Goal: Information Seeking & Learning: Learn about a topic

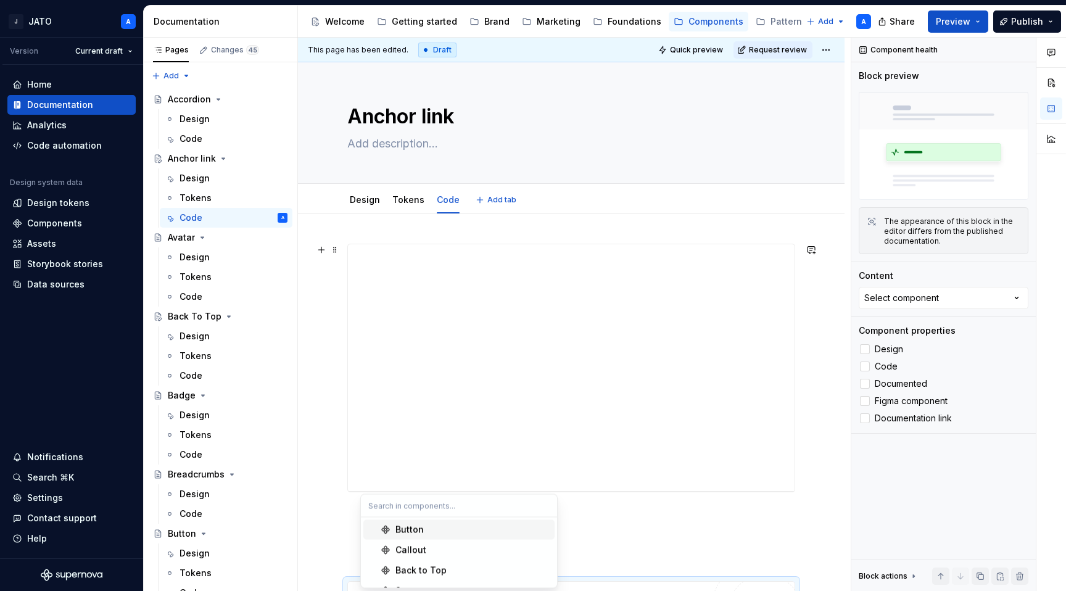
scroll to position [196, 0]
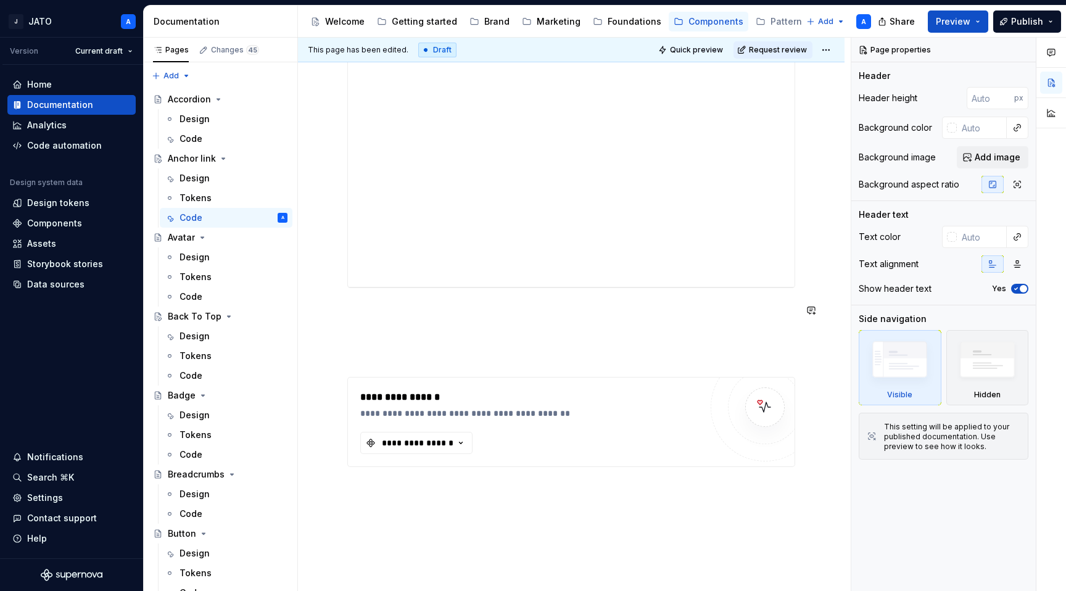
scroll to position [248, 0]
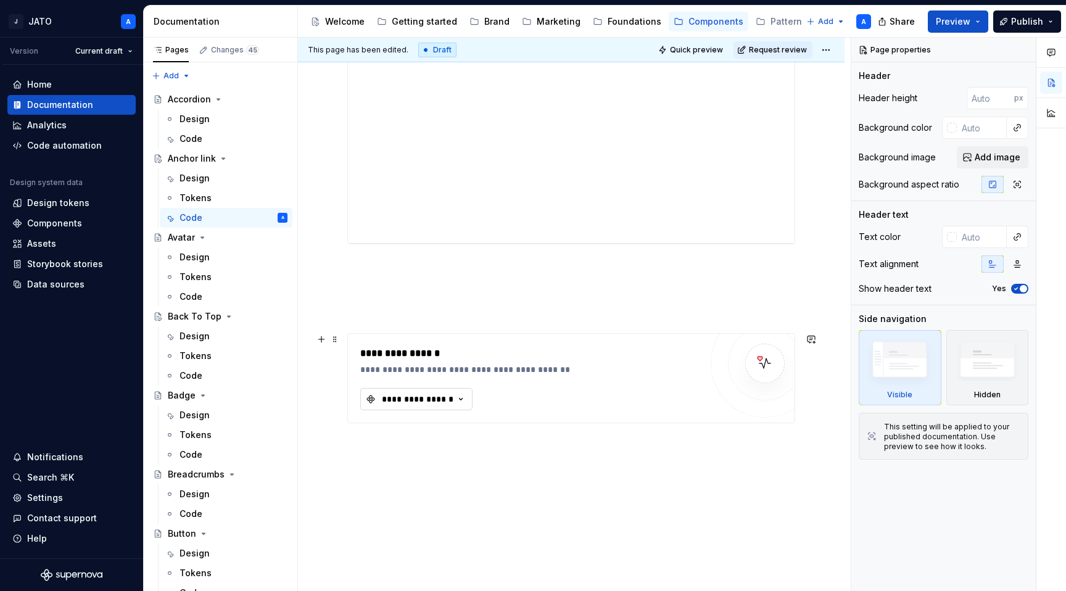
click at [460, 398] on icon "button" at bounding box center [460, 399] width 12 height 12
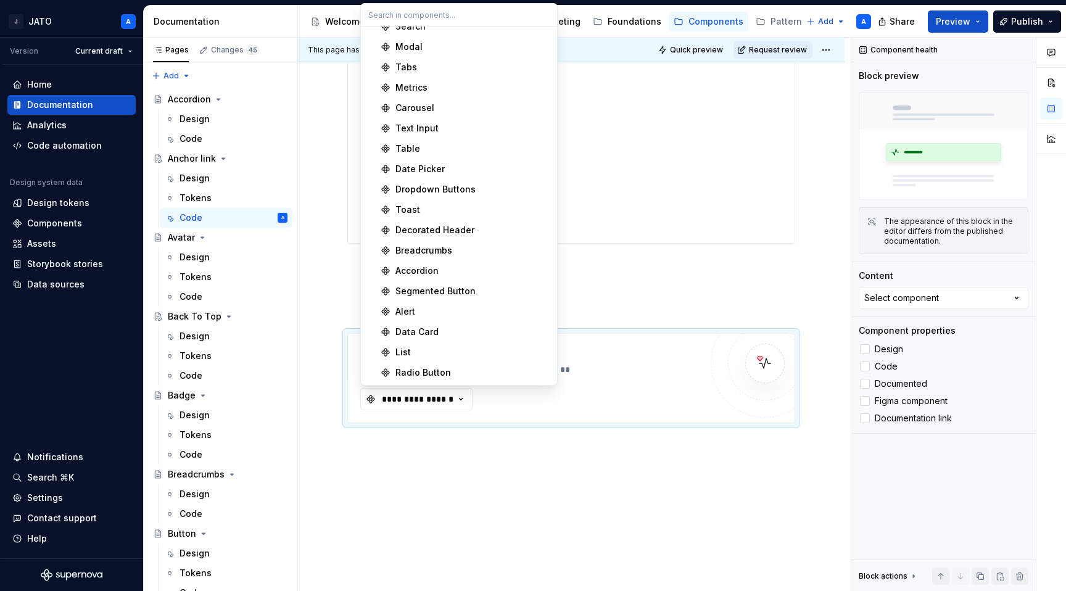
scroll to position [0, 0]
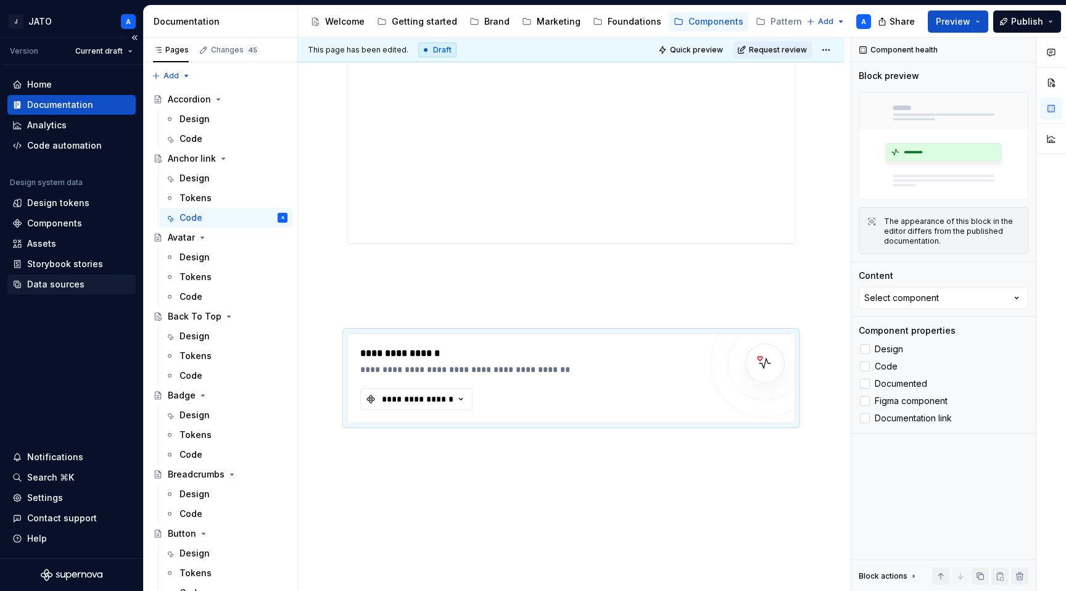
click at [58, 280] on div "Data sources" at bounding box center [55, 284] width 57 height 12
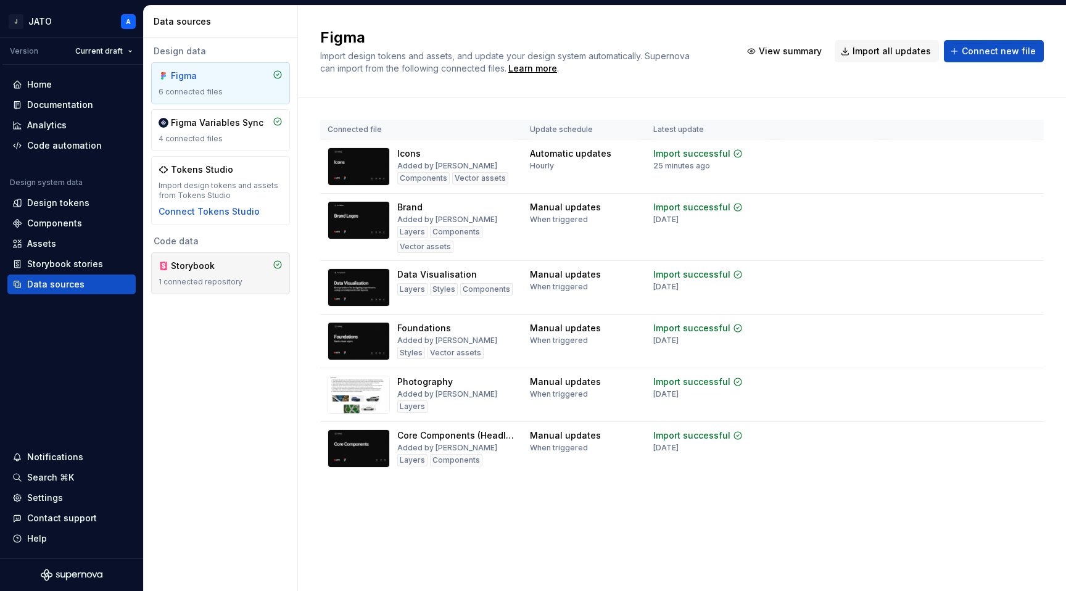
click at [205, 262] on div "Storybook" at bounding box center [200, 266] width 59 height 12
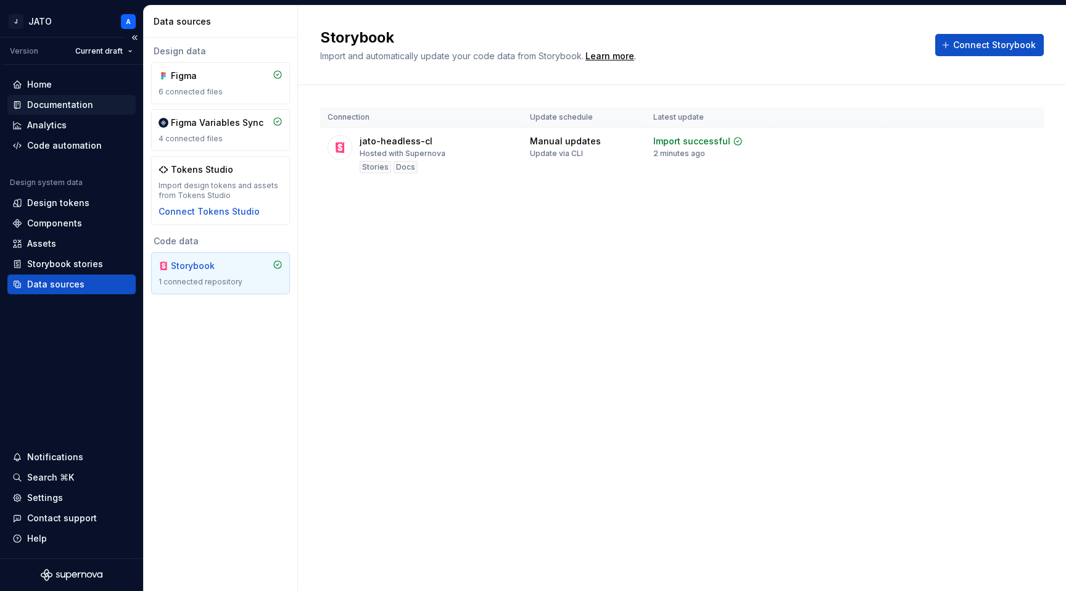
click at [62, 96] on div "Documentation" at bounding box center [71, 105] width 128 height 20
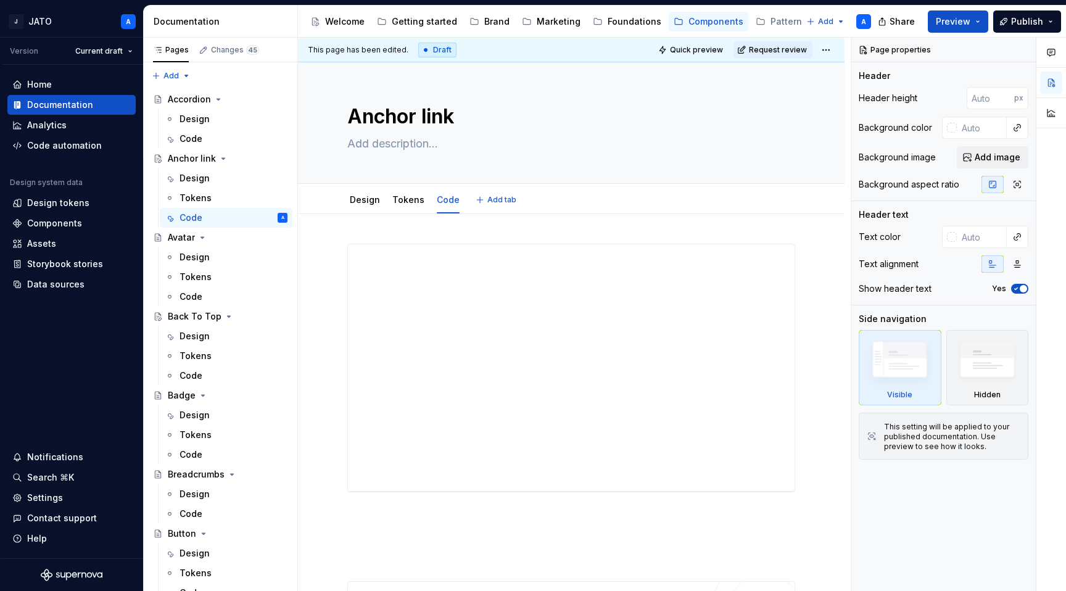
type textarea "*"
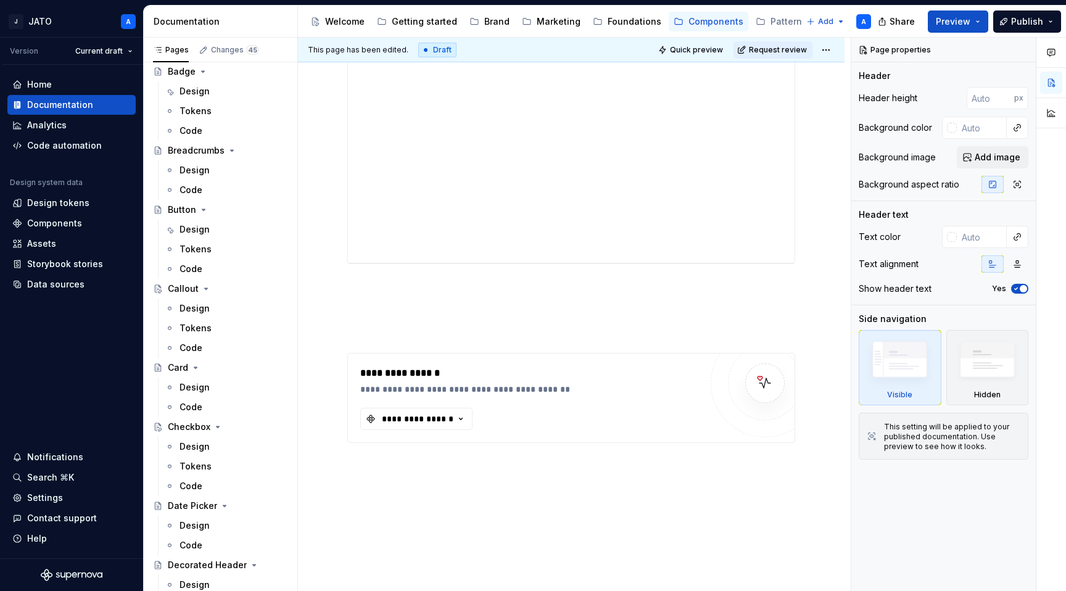
scroll to position [271, 0]
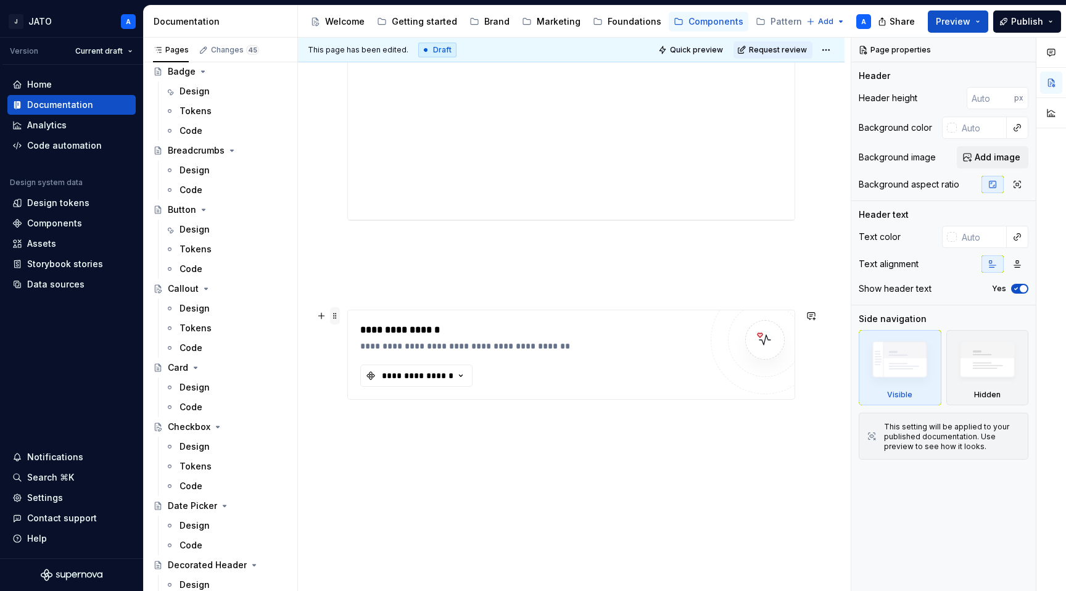
click at [338, 311] on span at bounding box center [335, 315] width 10 height 17
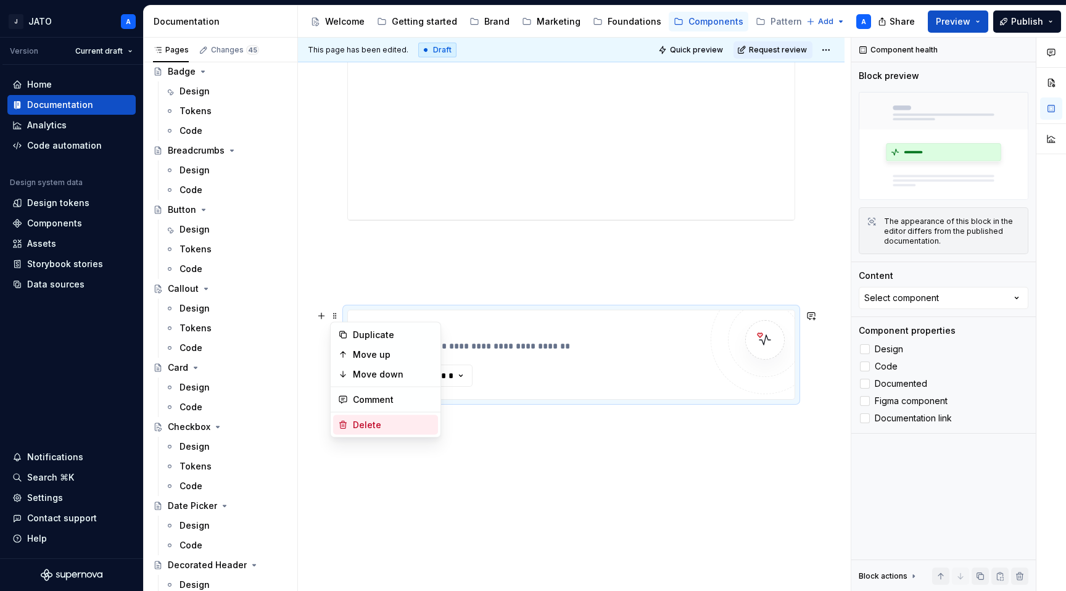
click at [348, 428] on div "Delete" at bounding box center [385, 425] width 105 height 20
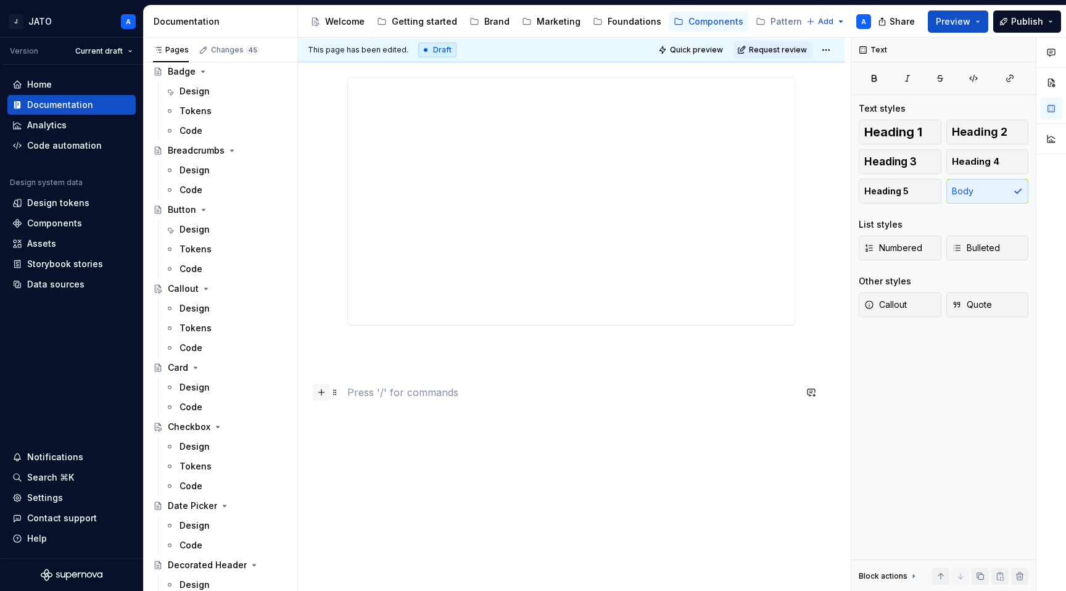
click at [321, 389] on button "button" at bounding box center [321, 392] width 17 height 17
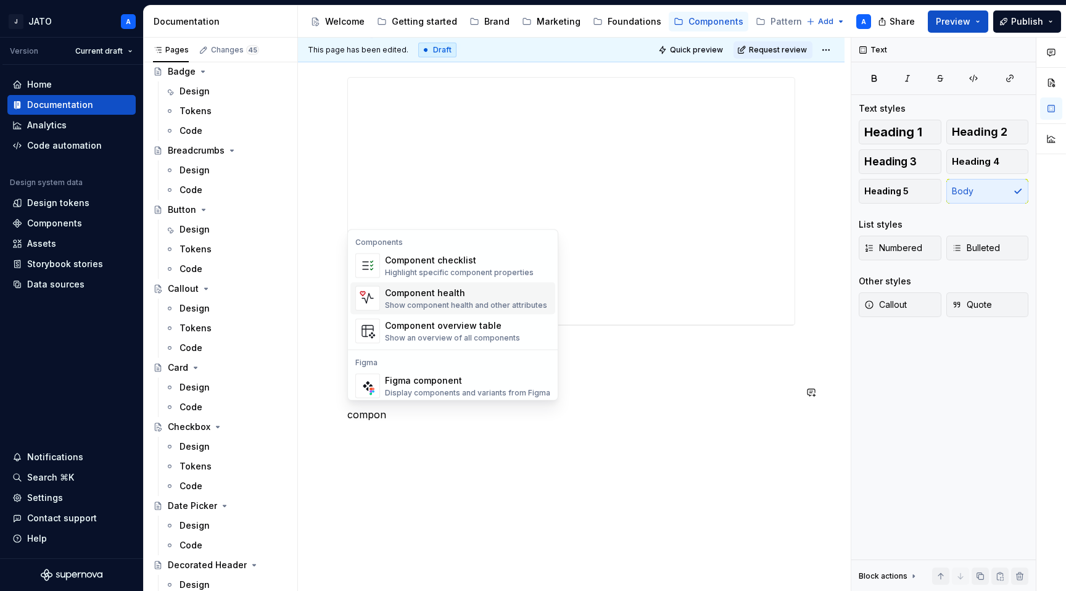
click at [479, 289] on div "Component health" at bounding box center [466, 293] width 162 height 12
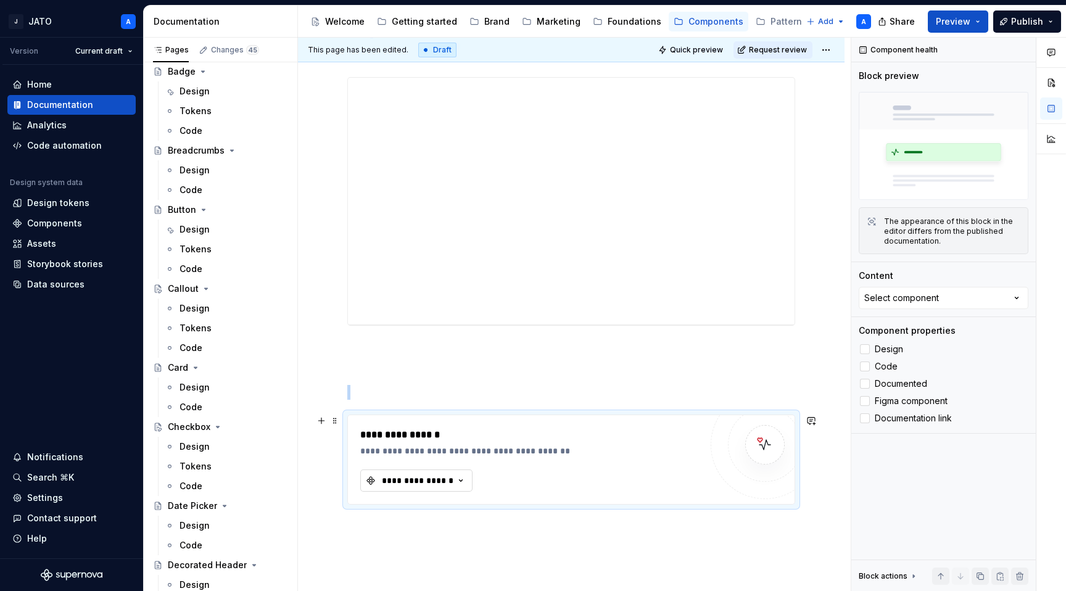
click at [445, 483] on div "**********" at bounding box center [417, 480] width 74 height 12
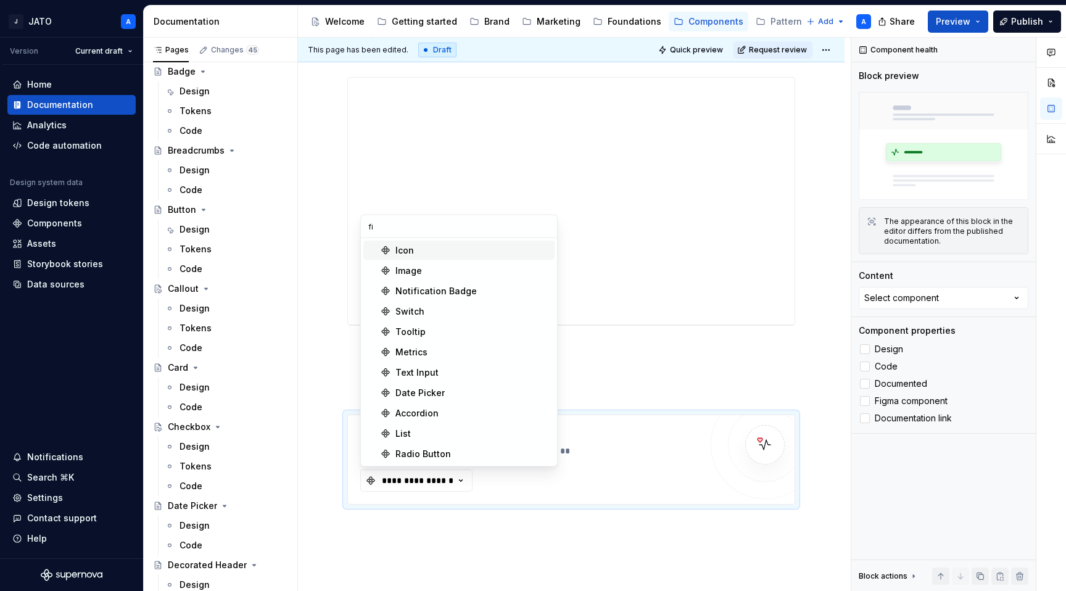
type input "f"
type input "b"
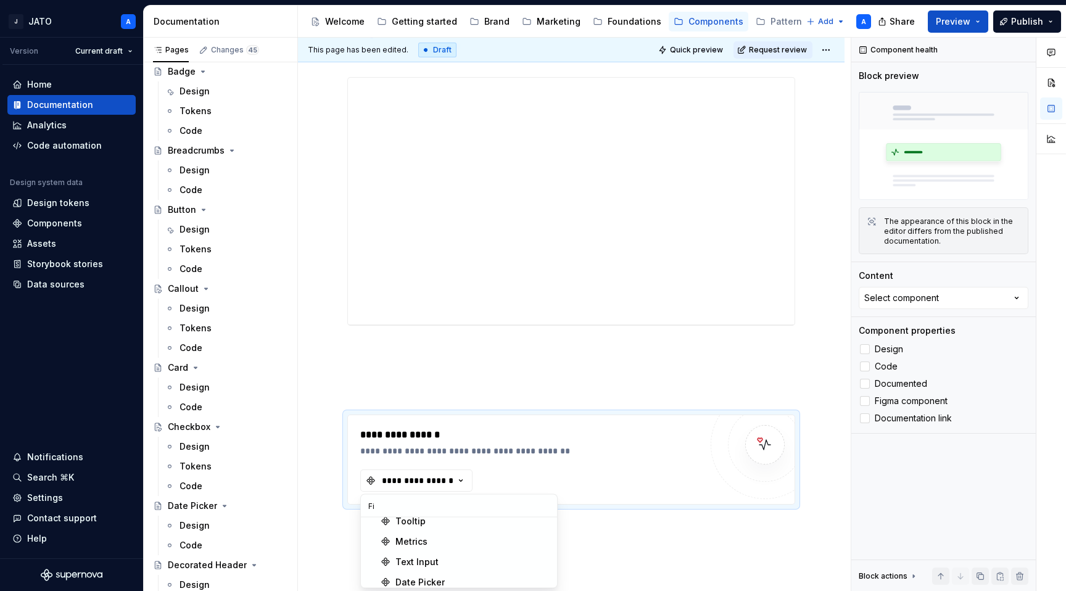
type input "F"
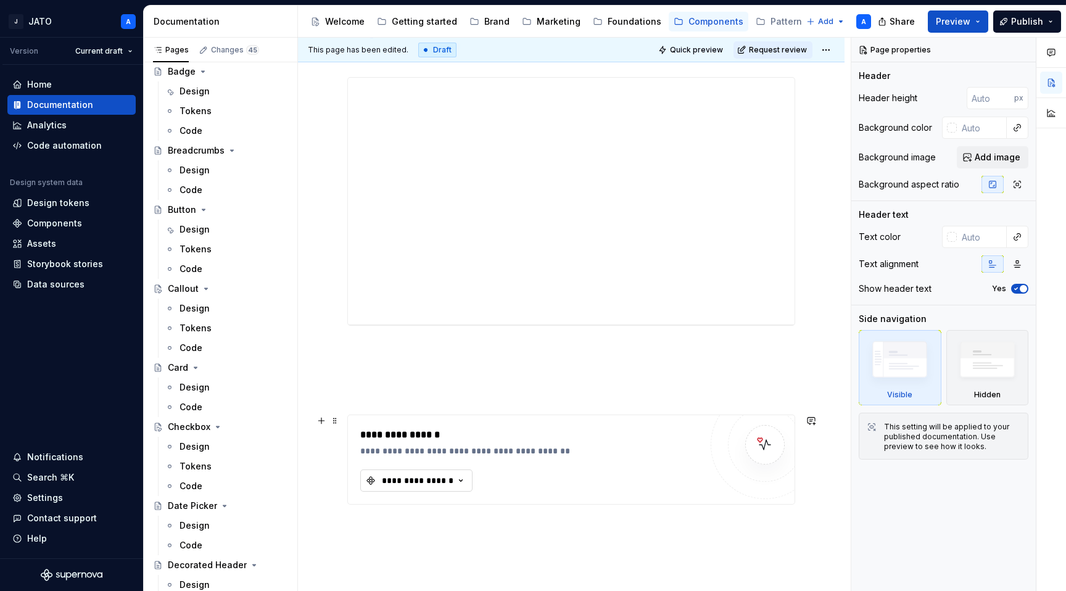
click at [431, 483] on div "**********" at bounding box center [417, 480] width 74 height 12
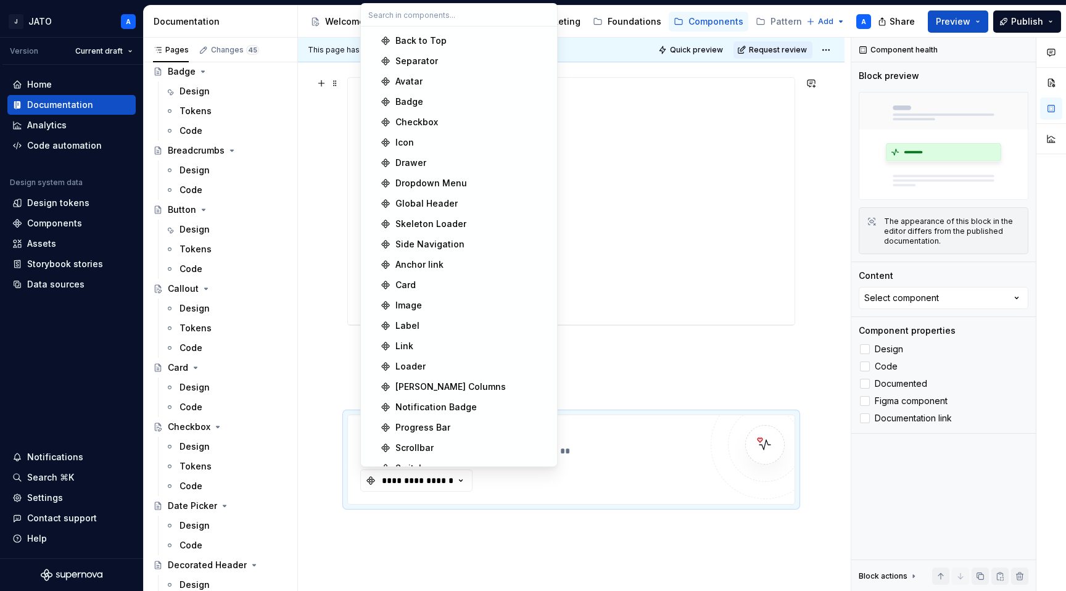
scroll to position [0, 0]
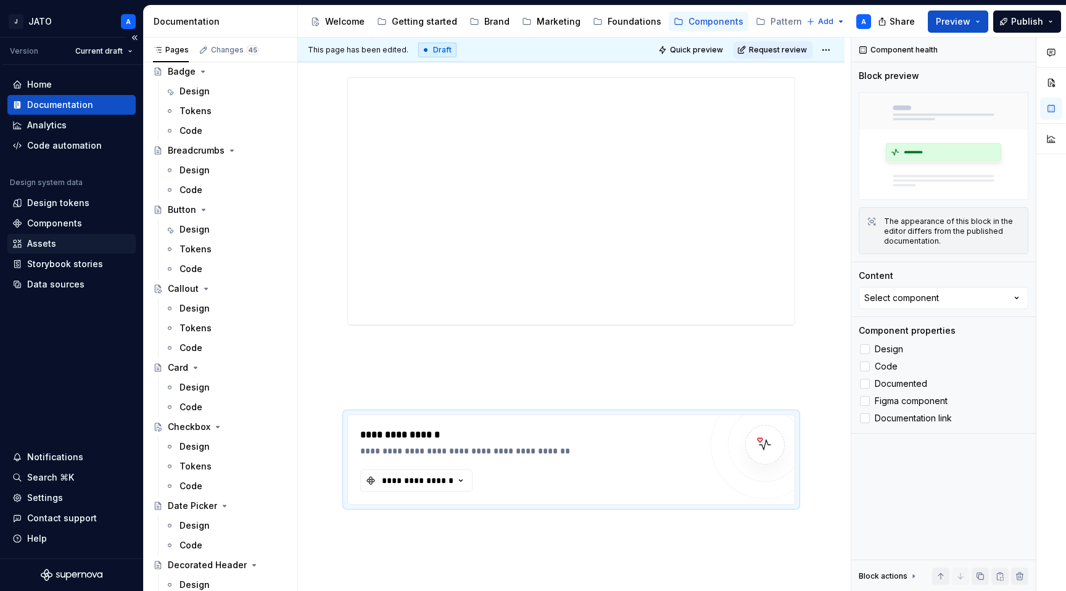
click at [54, 240] on div "Assets" at bounding box center [41, 243] width 29 height 12
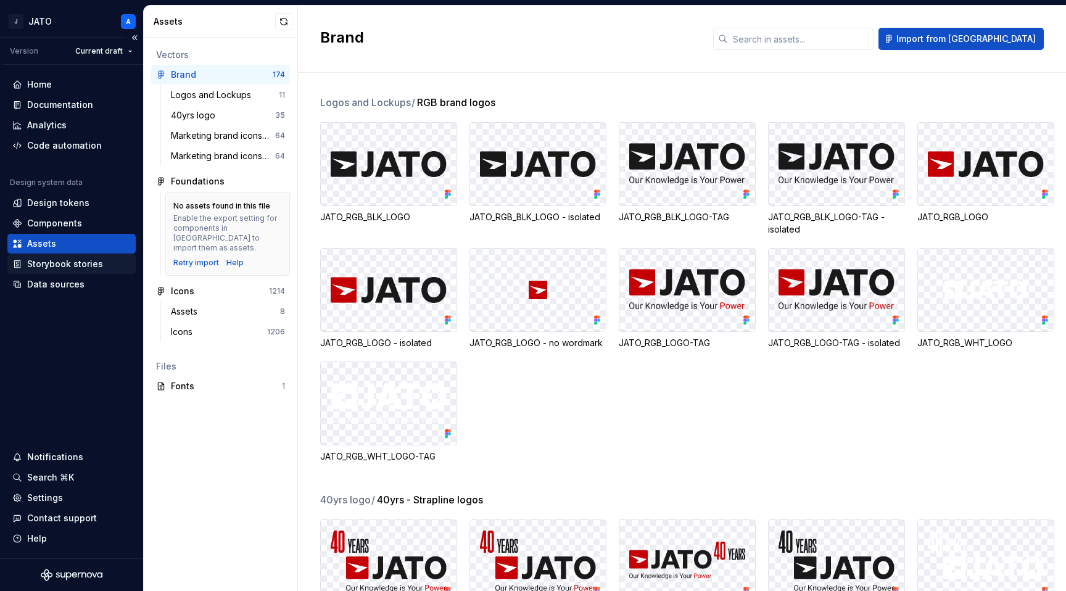
click at [66, 269] on div "Storybook stories" at bounding box center [65, 264] width 76 height 12
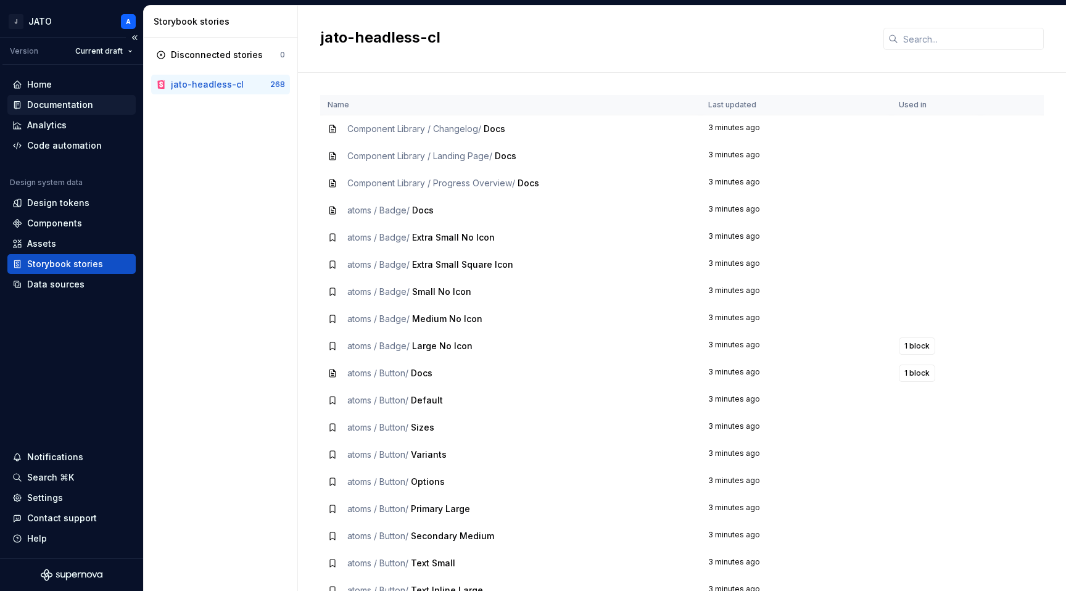
click at [60, 104] on div "Documentation" at bounding box center [60, 105] width 66 height 12
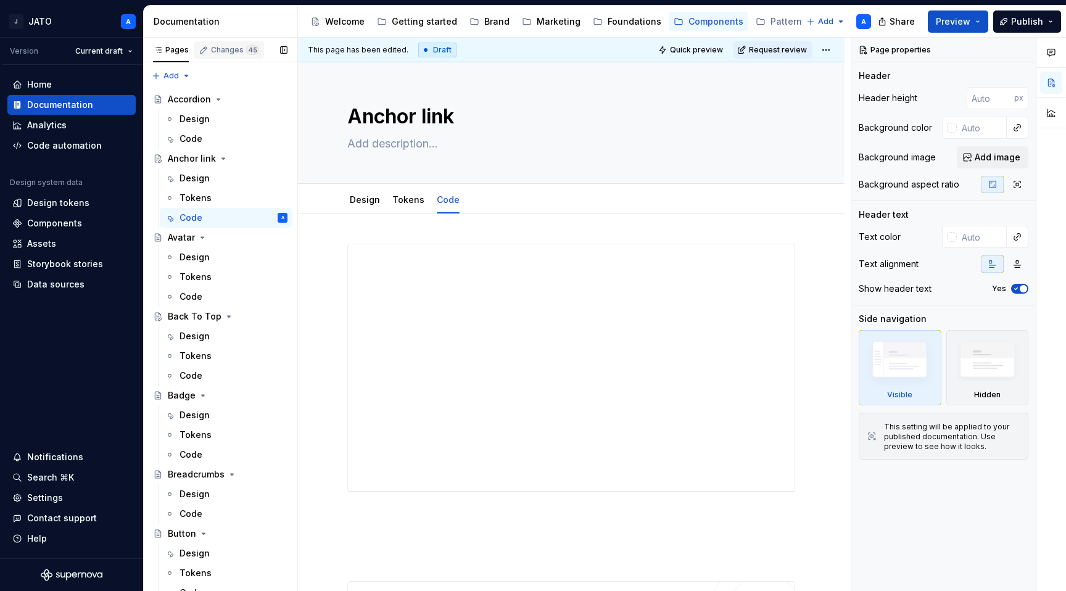
click at [221, 46] on div "Changes 45" at bounding box center [235, 50] width 48 height 10
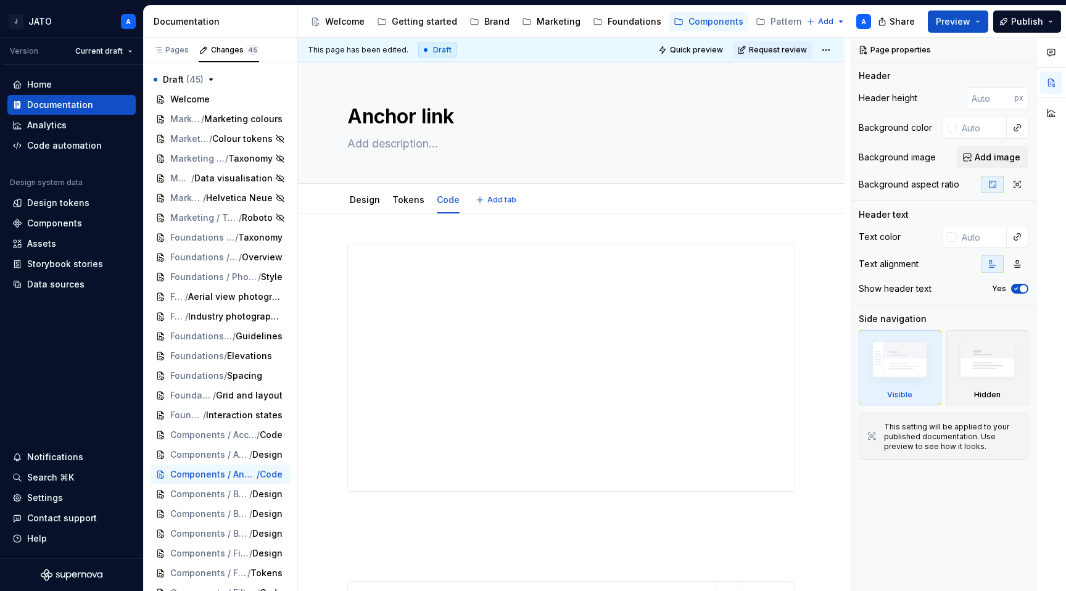
type textarea "*"
click at [829, 50] on html "J JATO A Version Current draft Home Documentation Analytics Code automation Des…" at bounding box center [533, 295] width 1066 height 591
click at [848, 113] on div "Discard changes" at bounding box center [886, 119] width 80 height 12
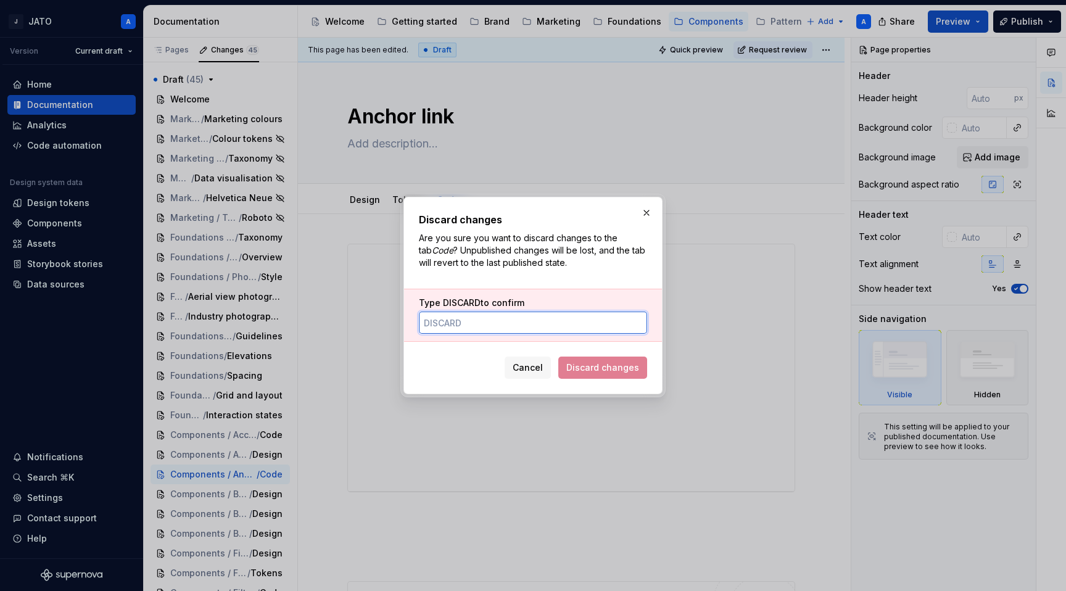
click at [512, 326] on input "Type DISCARD to confirm" at bounding box center [533, 322] width 228 height 22
type input "DISCARD"
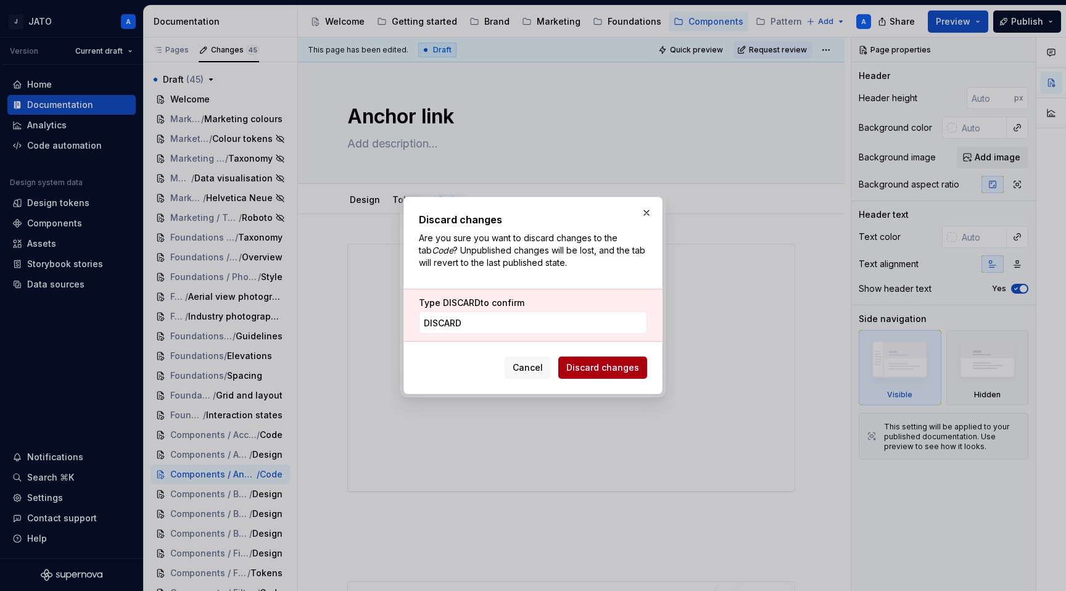
click at [594, 364] on span "Discard changes" at bounding box center [602, 367] width 73 height 12
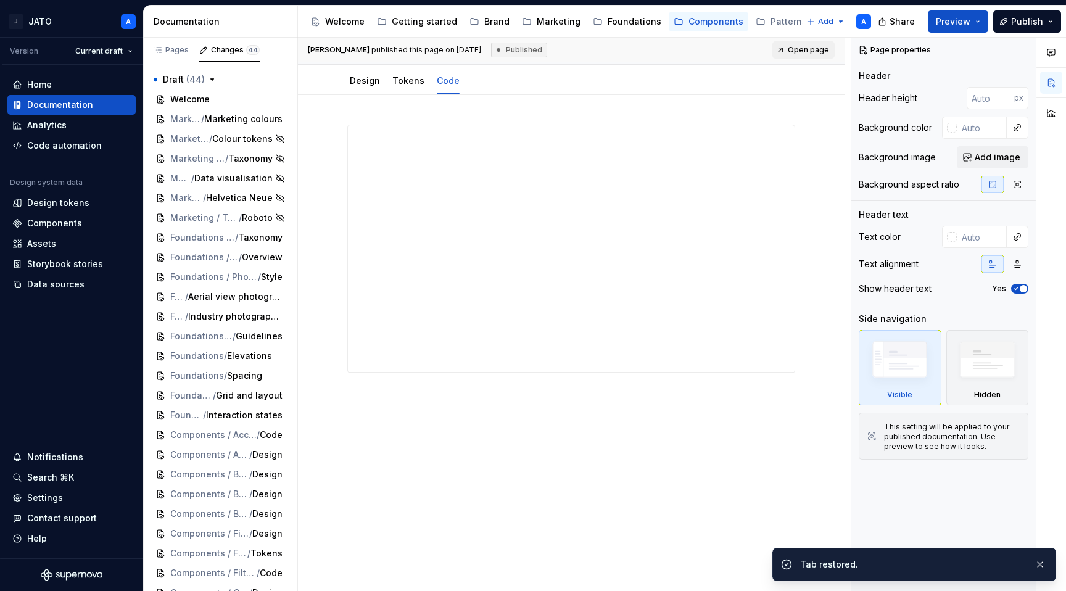
scroll to position [144, 0]
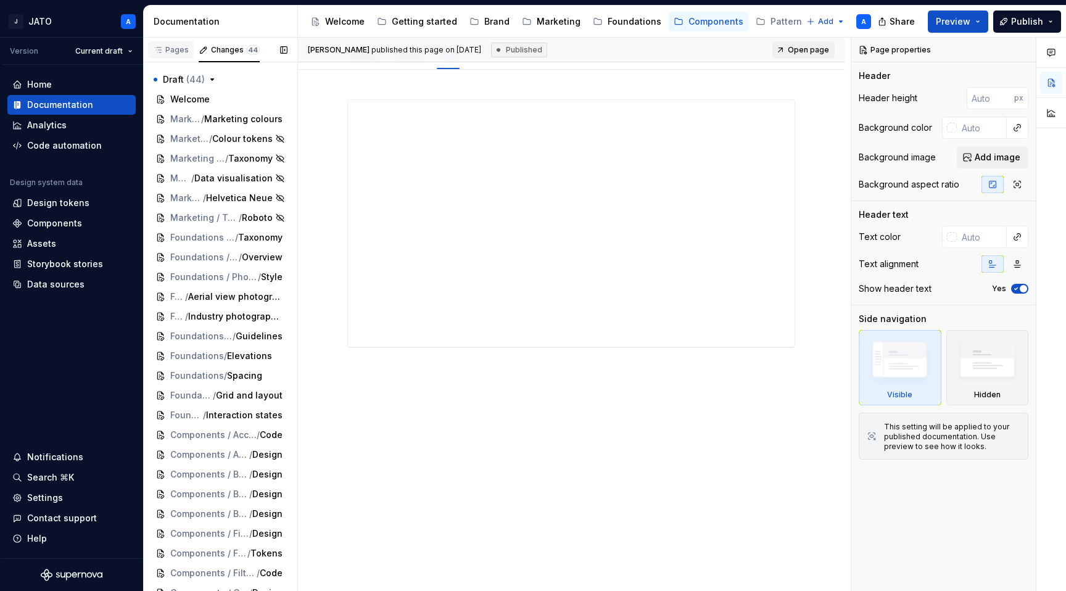
click at [173, 51] on div "Pages" at bounding box center [171, 50] width 36 height 10
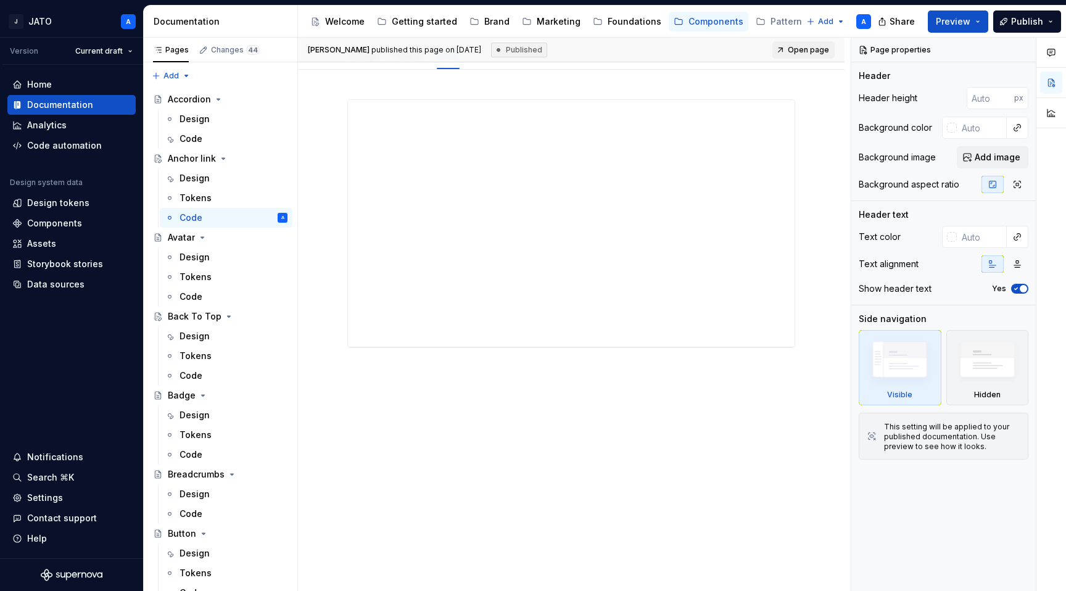
type textarea "*"
click at [76, 282] on div "Data sources" at bounding box center [55, 284] width 57 height 12
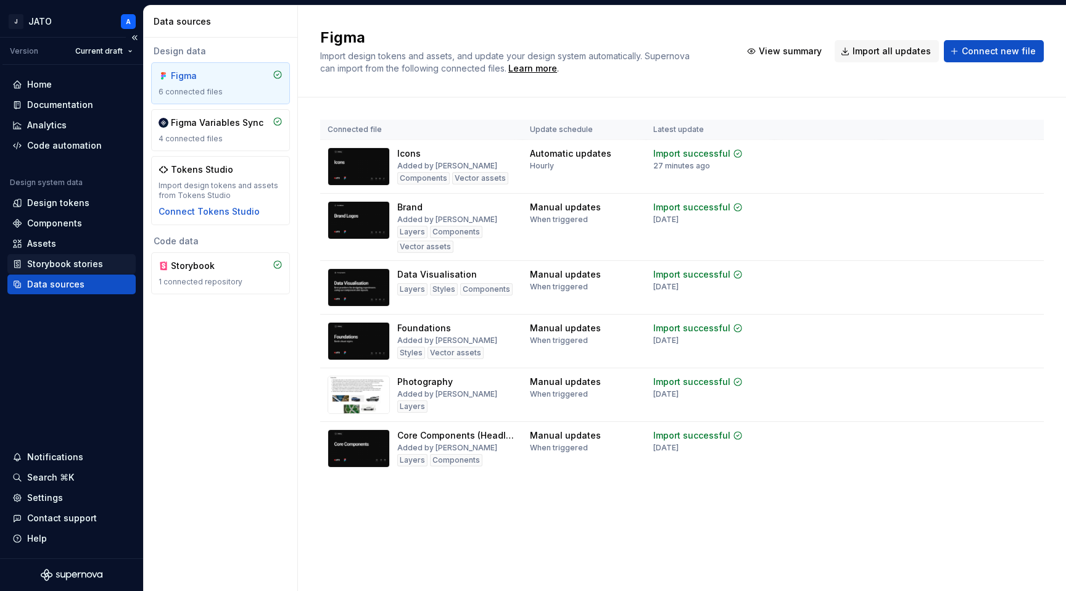
click at [84, 267] on div "Storybook stories" at bounding box center [65, 264] width 76 height 12
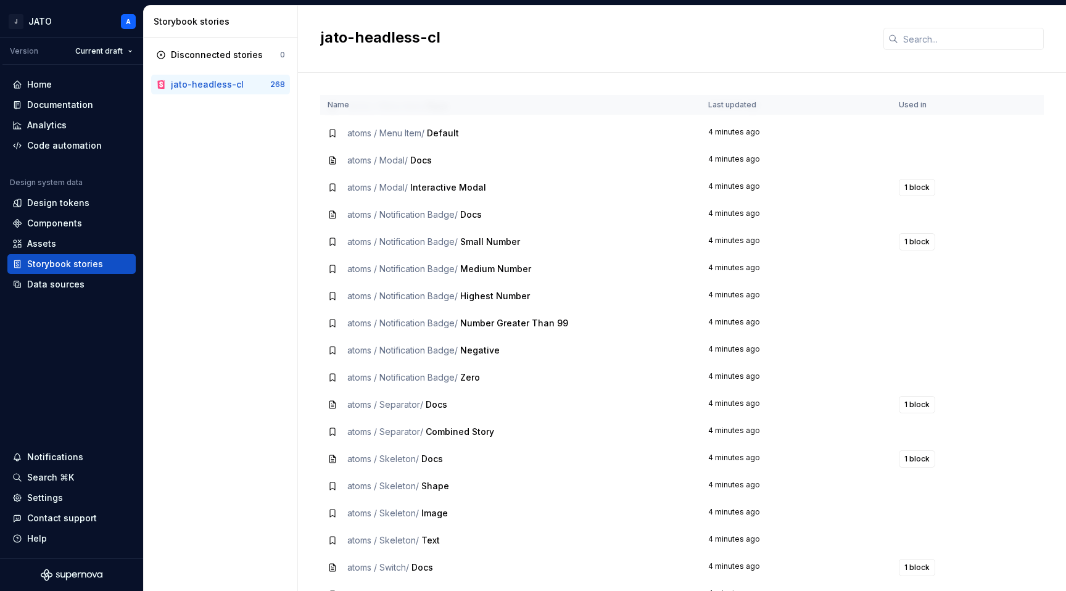
scroll to position [1170, 0]
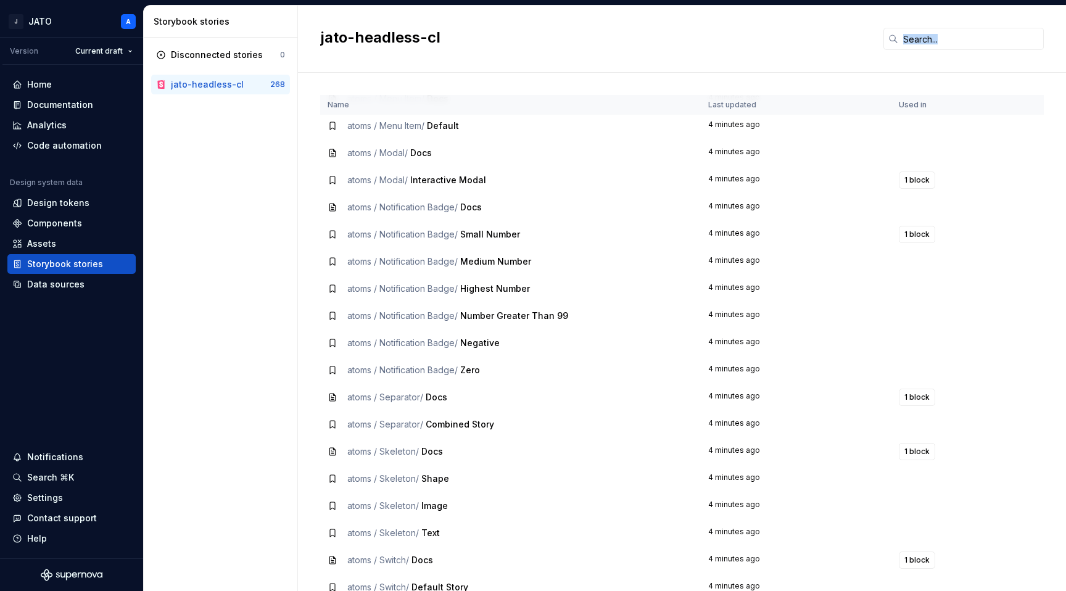
drag, startPoint x: 1056, startPoint y: 61, endPoint x: 1065, endPoint y: 62, distance: 8.7
click at [1065, 62] on div "jato-headless-cl Name Last updated Used in atoms / Loading Spinner / Default 4 …" at bounding box center [682, 298] width 768 height 585
click at [968, 36] on input "text" at bounding box center [971, 39] width 146 height 22
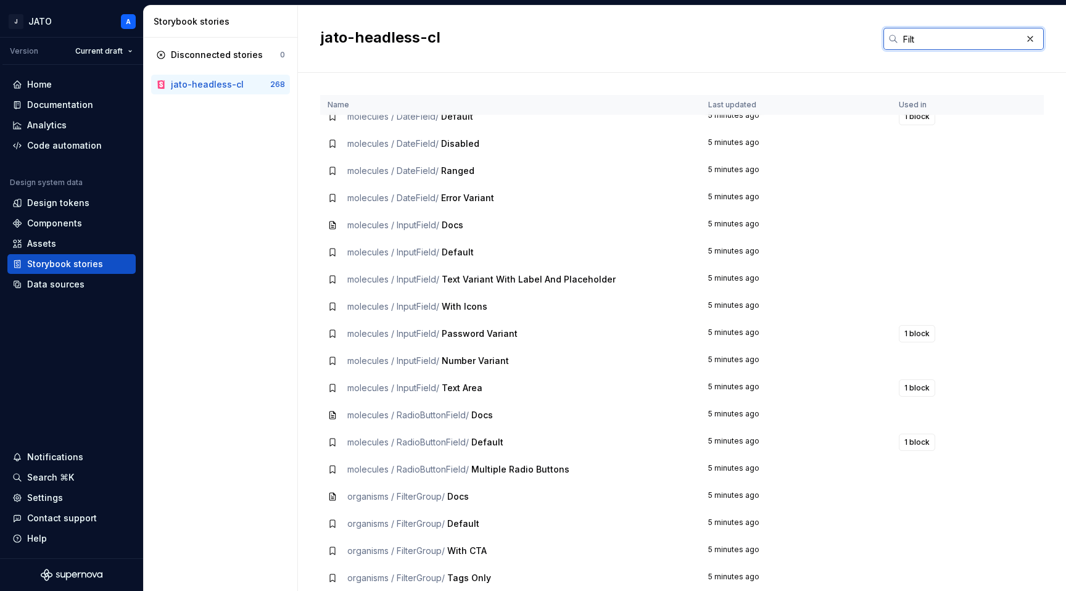
scroll to position [0, 0]
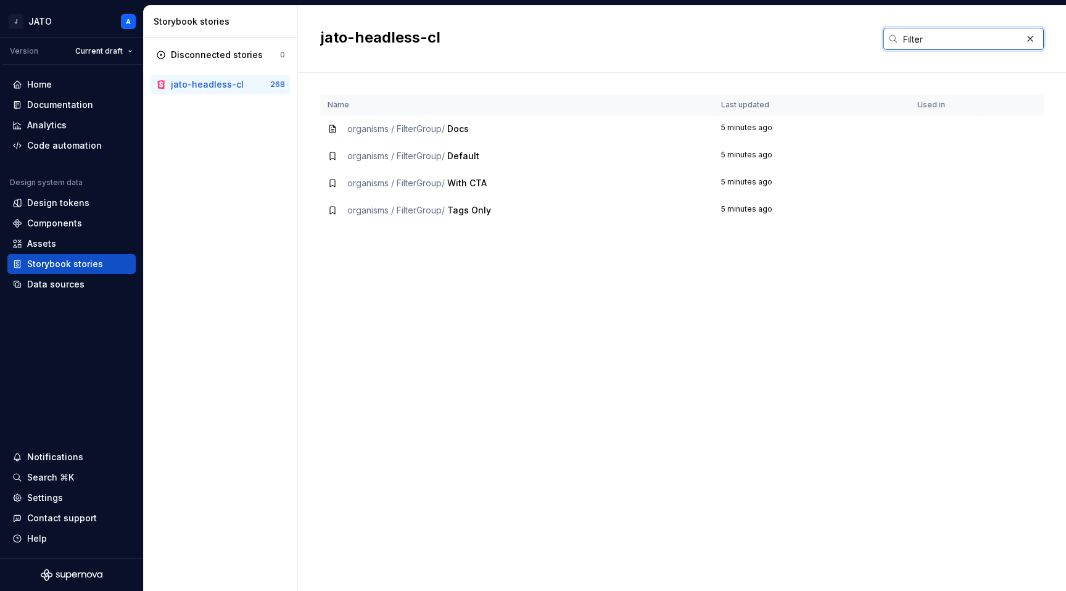
type input "Filter"
